Goal: Communication & Community: Answer question/provide support

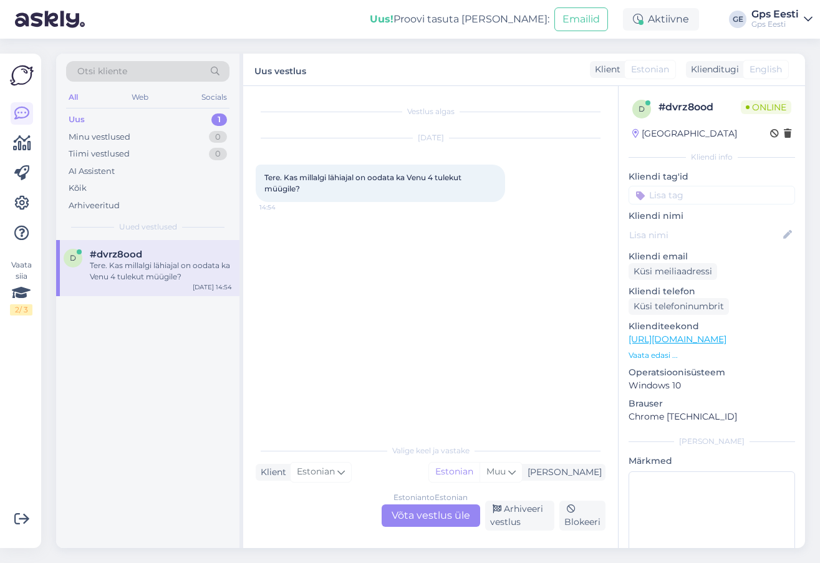
click at [412, 523] on div "Estonian to Estonian Võta vestlus üle" at bounding box center [431, 516] width 99 height 22
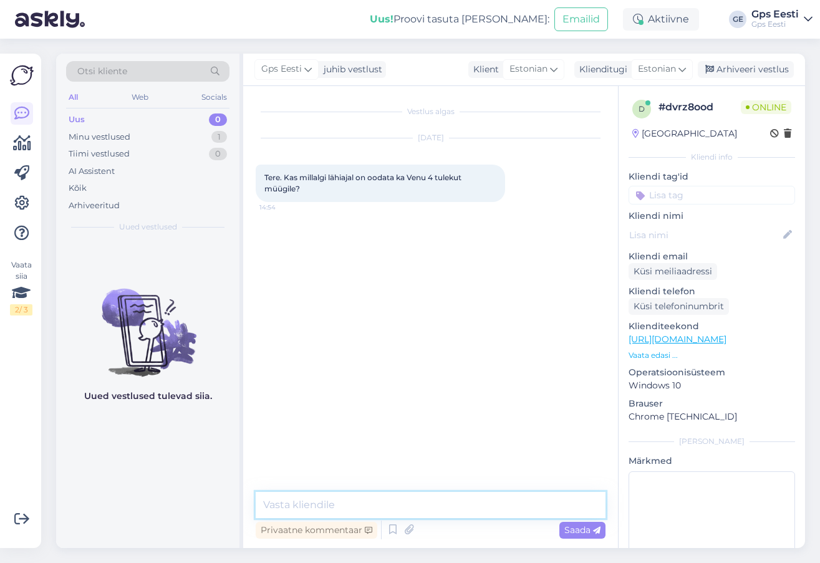
click at [397, 517] on textarea at bounding box center [431, 505] width 350 height 26
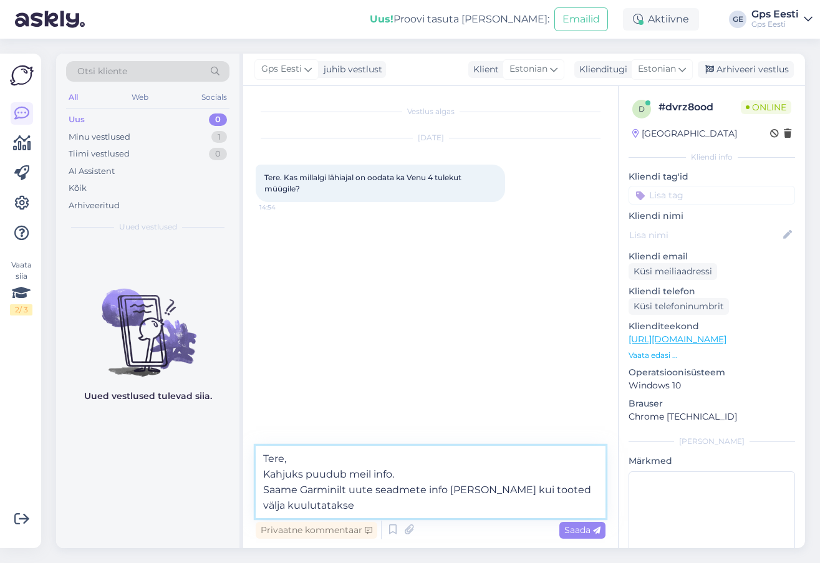
type textarea "Tere, Kahjuks puudub meil info. Saame Garminilt uute seadmete info [PERSON_NAME…"
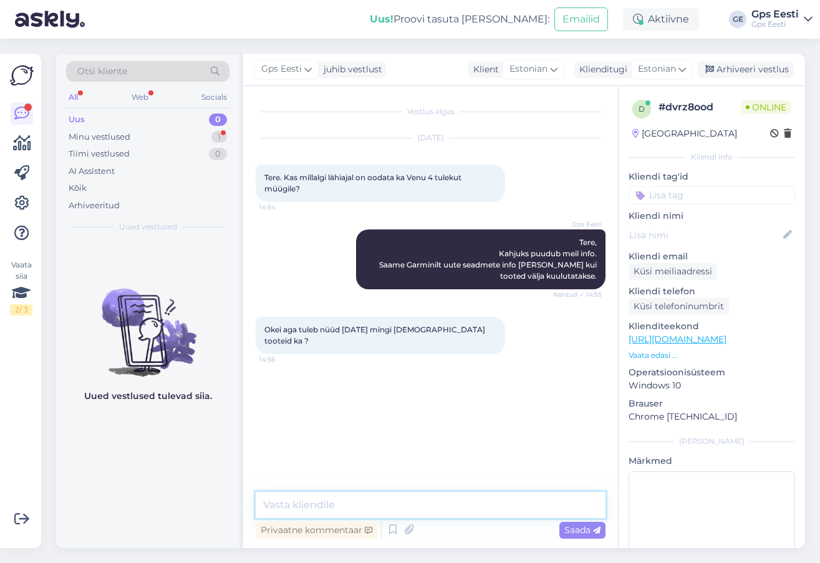
click at [346, 506] on textarea at bounding box center [431, 505] width 350 height 26
click at [349, 507] on textarea at bounding box center [431, 505] width 350 height 26
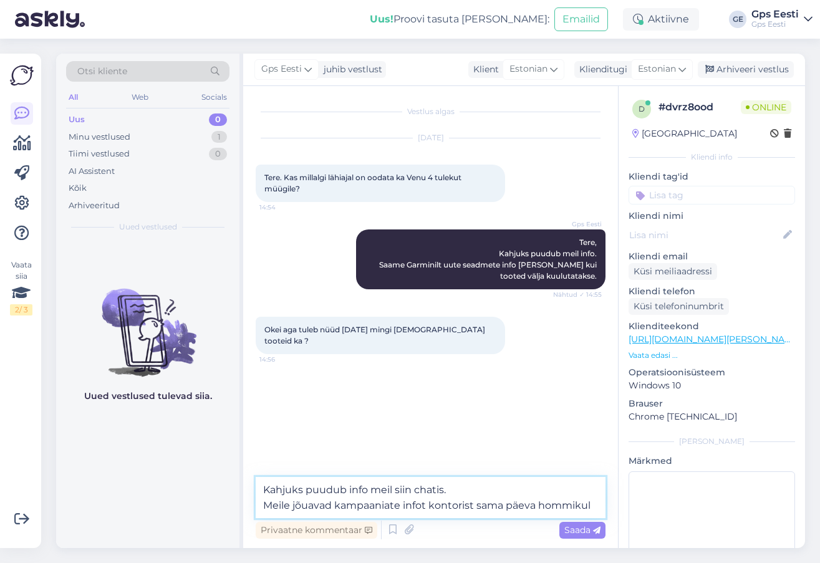
type textarea "Kahjuks puudub info meil siin chatis. Meile jõuavad kampaaniate infot kontorist…"
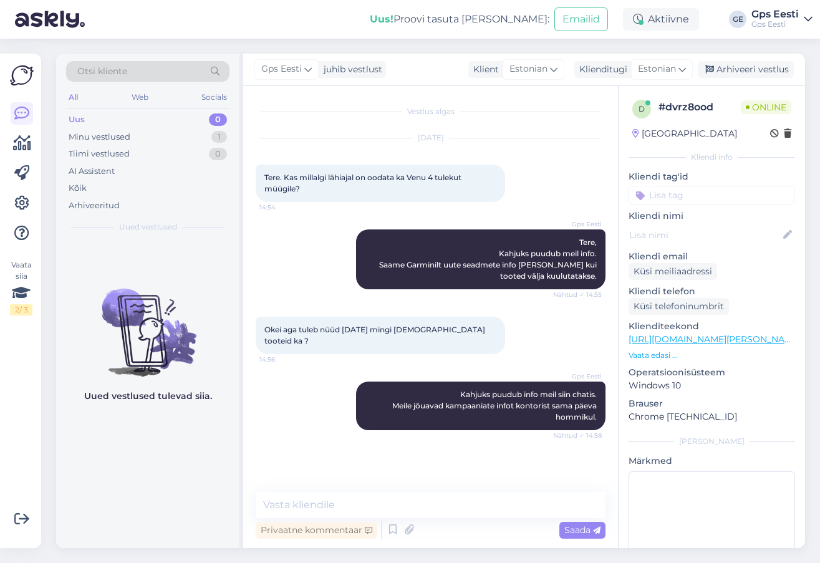
click at [132, 451] on div "Uued vestlused tulevad siia." at bounding box center [147, 394] width 183 height 308
click at [727, 69] on div "Arhiveeri vestlus" at bounding box center [746, 69] width 96 height 17
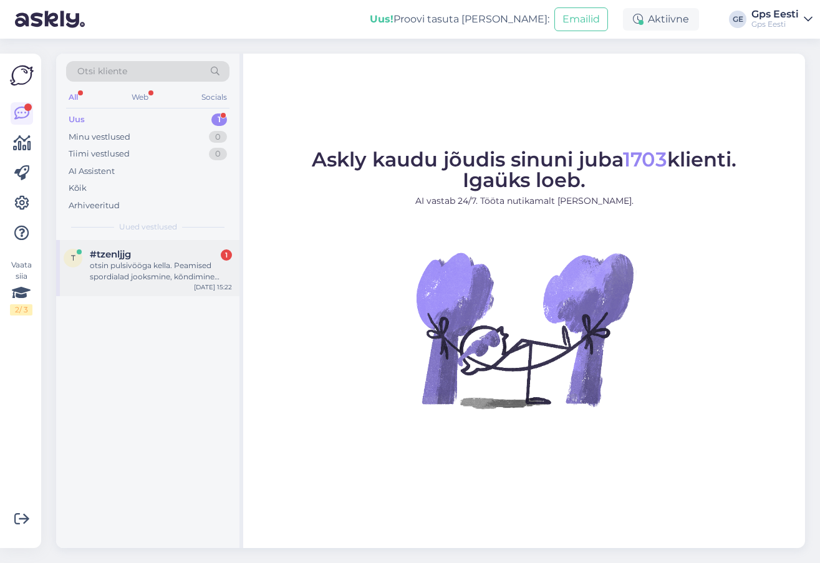
click at [127, 271] on div "otsin pulsivööga kella. Peamised spordialad jooksmine, kõndimine rattasõit jump…" at bounding box center [161, 271] width 142 height 22
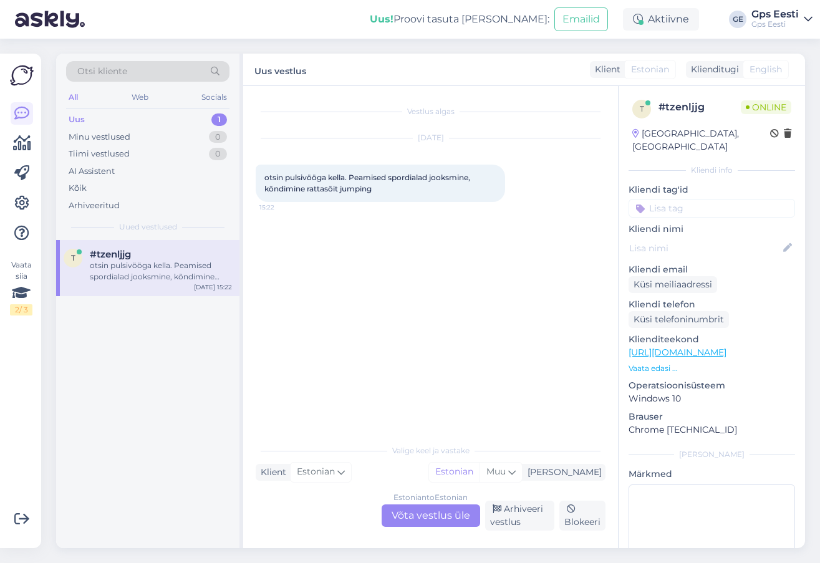
click at [432, 518] on div "Estonian to Estonian Võta vestlus üle" at bounding box center [431, 516] width 99 height 22
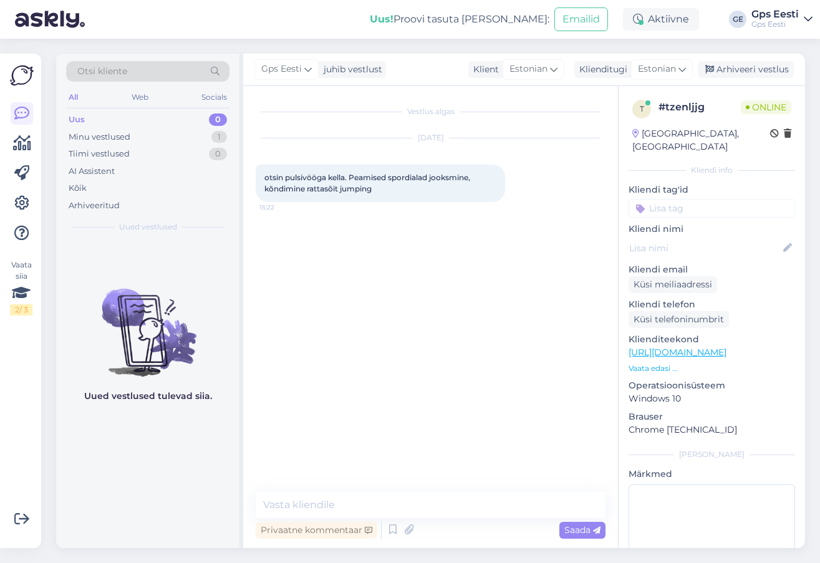
click at [767, 346] on p "https://www.gpseesti.ee/sport/aktiivsus/venu-3s:ivory?_gl=1*1c5rjd2*_up*MQ..*_g…" at bounding box center [712, 352] width 167 height 13
click at [677, 347] on link "https://www.gpseesti.ee/sport/aktiivsus/venu-3s:ivory?_gl=1*1c5rjd2*_up*MQ..*_g…" at bounding box center [678, 352] width 98 height 11
drag, startPoint x: 391, startPoint y: 490, endPoint x: 395, endPoint y: 508, distance: 17.9
click at [391, 490] on div "Vestlus algas Aug 27 2025 otsin pulsivööga kella. Peamised spordialad jooksmine…" at bounding box center [430, 317] width 375 height 462
click at [395, 508] on textarea at bounding box center [431, 505] width 350 height 26
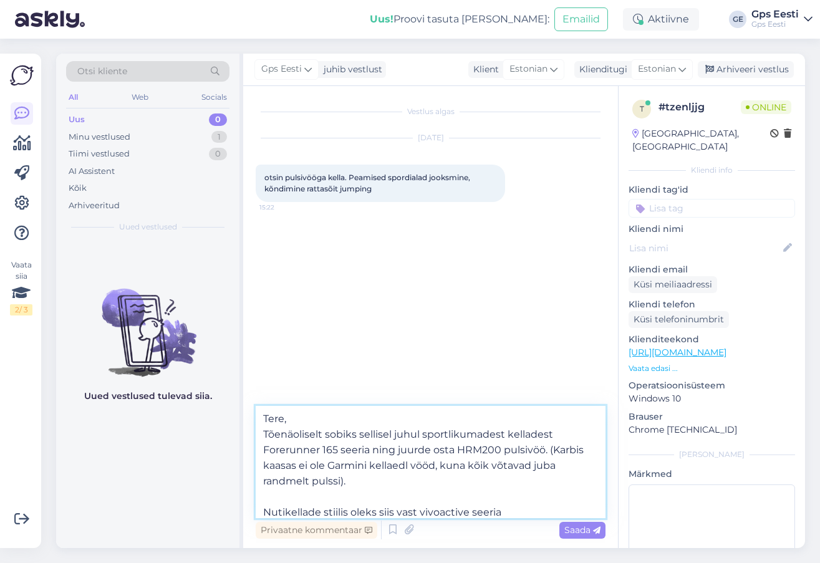
type textarea "Tere, Tõenäoliselt sobiks sellisel juhul sportlikumadest kelladest Forerunner 1…"
